Goal: Information Seeking & Learning: Learn about a topic

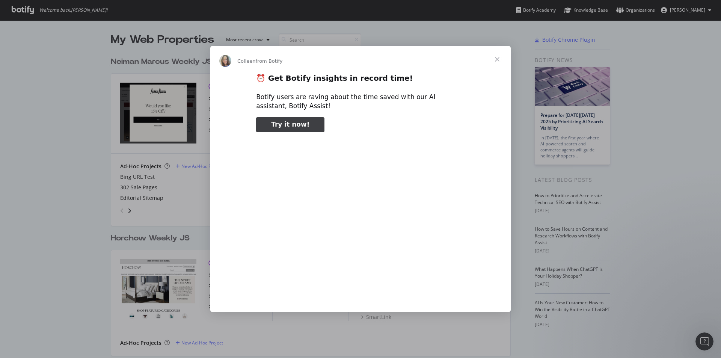
type input "291436"
click at [498, 56] on span "Close" at bounding box center [496, 59] width 27 height 27
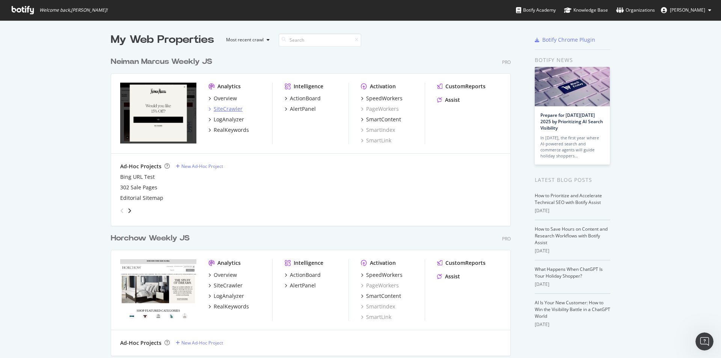
click at [215, 110] on div "SiteCrawler" at bounding box center [228, 109] width 29 height 8
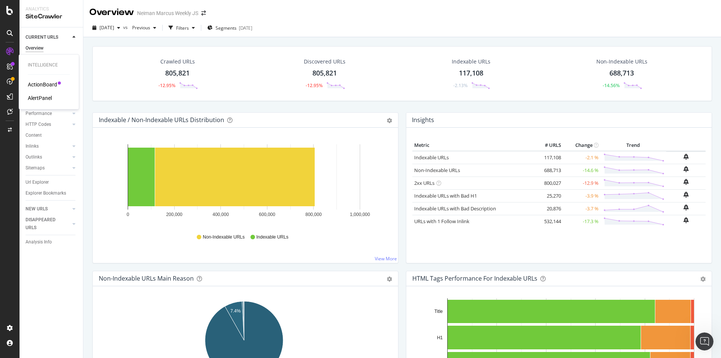
click at [42, 83] on div "ActionBoard" at bounding box center [42, 85] width 29 height 8
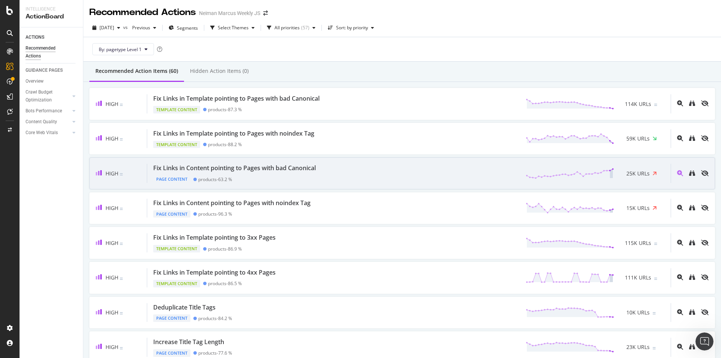
click at [339, 170] on div "Fix Links in Content pointing to Pages with bad Canonical Page Content products…" at bounding box center [408, 173] width 523 height 19
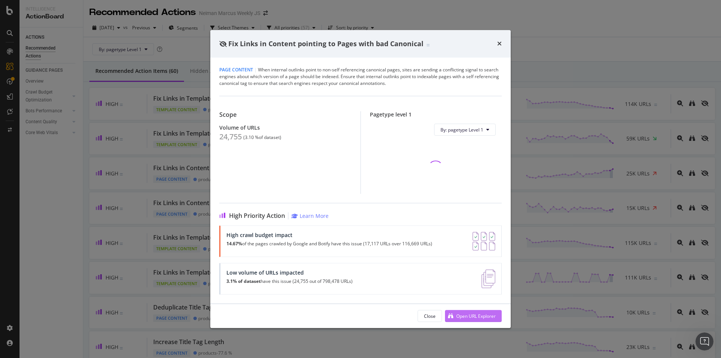
click at [497, 314] on button "Open URL Explorer" at bounding box center [473, 316] width 57 height 12
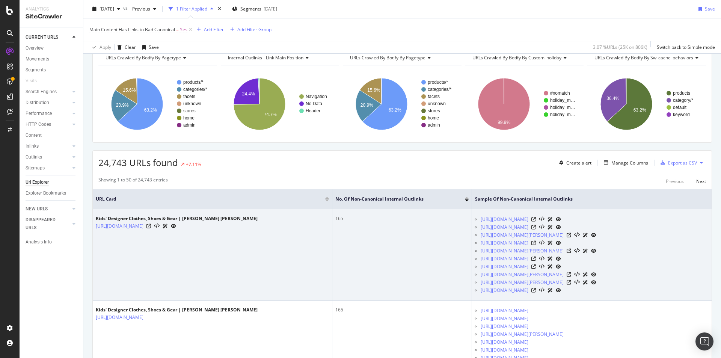
scroll to position [75, 0]
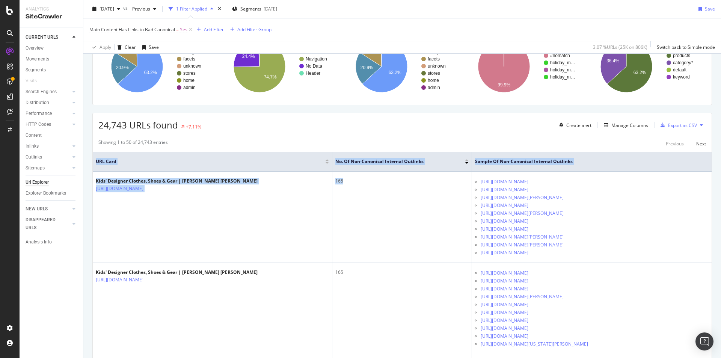
drag, startPoint x: 407, startPoint y: 283, endPoint x: 720, endPoint y: 253, distance: 314.8
click at [720, 253] on div "URL Explorer Neiman Marcus Weekly JS 2025 Sep. 22nd vs Previous 1 Filter Applie…" at bounding box center [401, 179] width 637 height 358
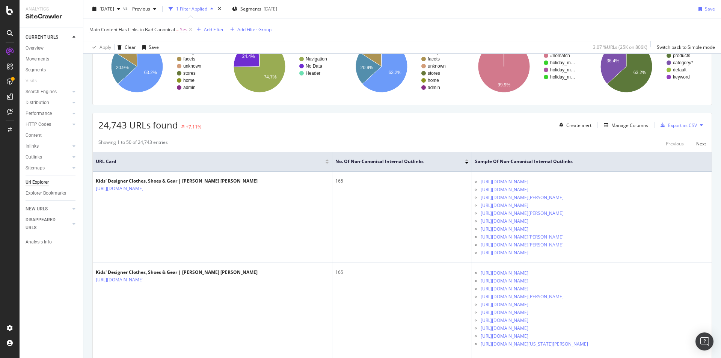
click at [365, 130] on div "24,743 URLs found +7.11% Create alert Manage Columns Export as CSV" at bounding box center [402, 122] width 619 height 18
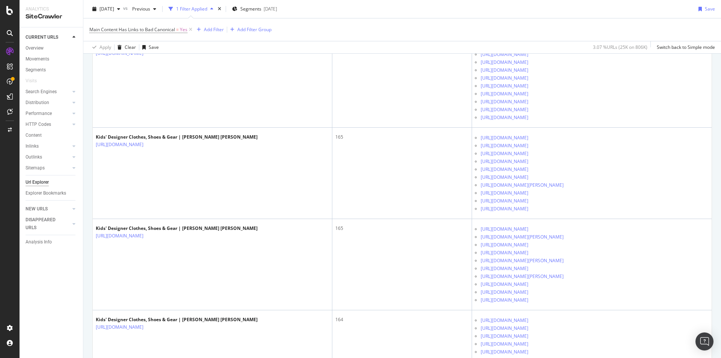
scroll to position [638, 0]
